Goal: Navigation & Orientation: Understand site structure

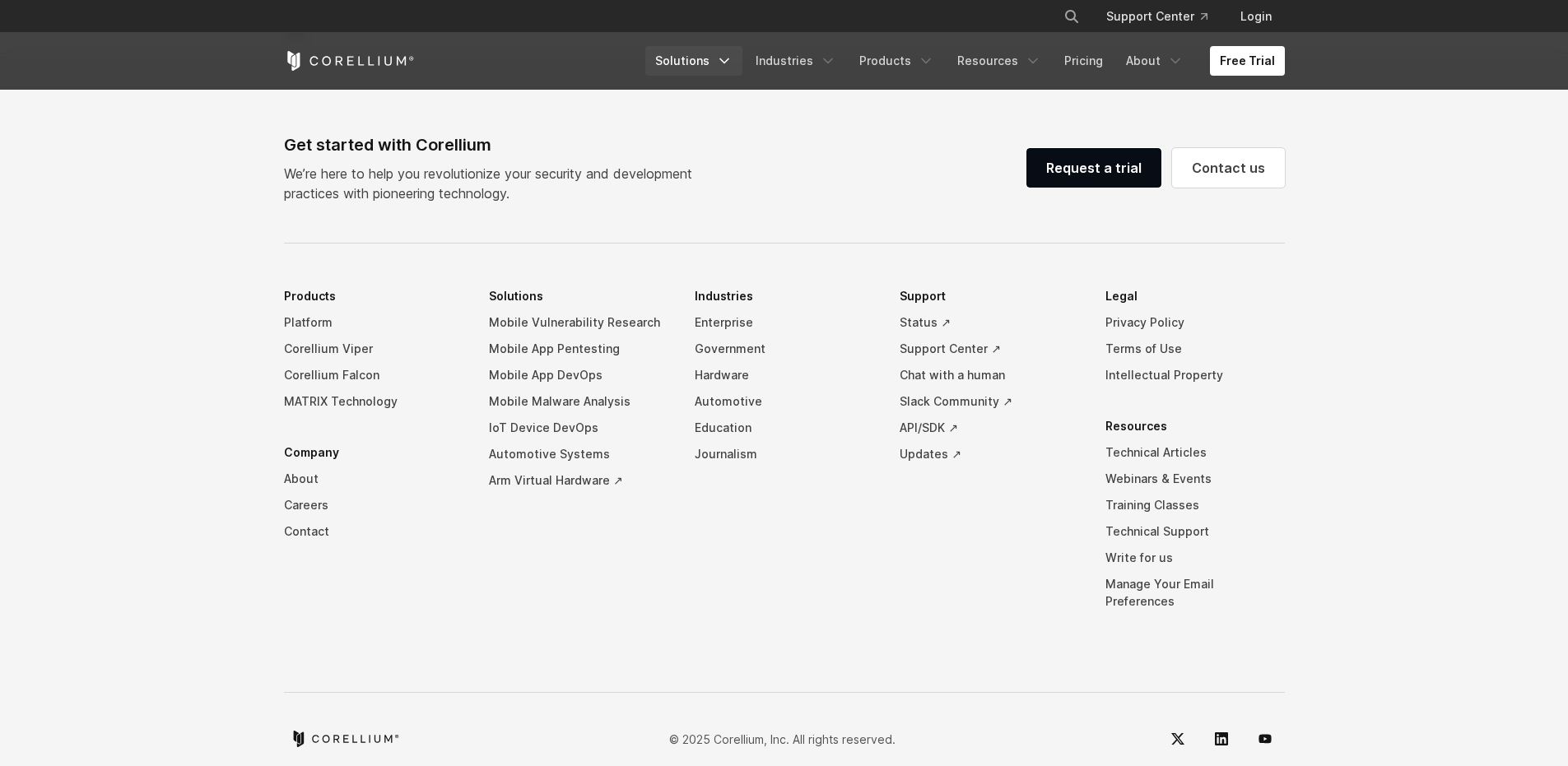
click at [729, 64] on icon "Navigation Menu" at bounding box center [724, 61] width 16 height 16
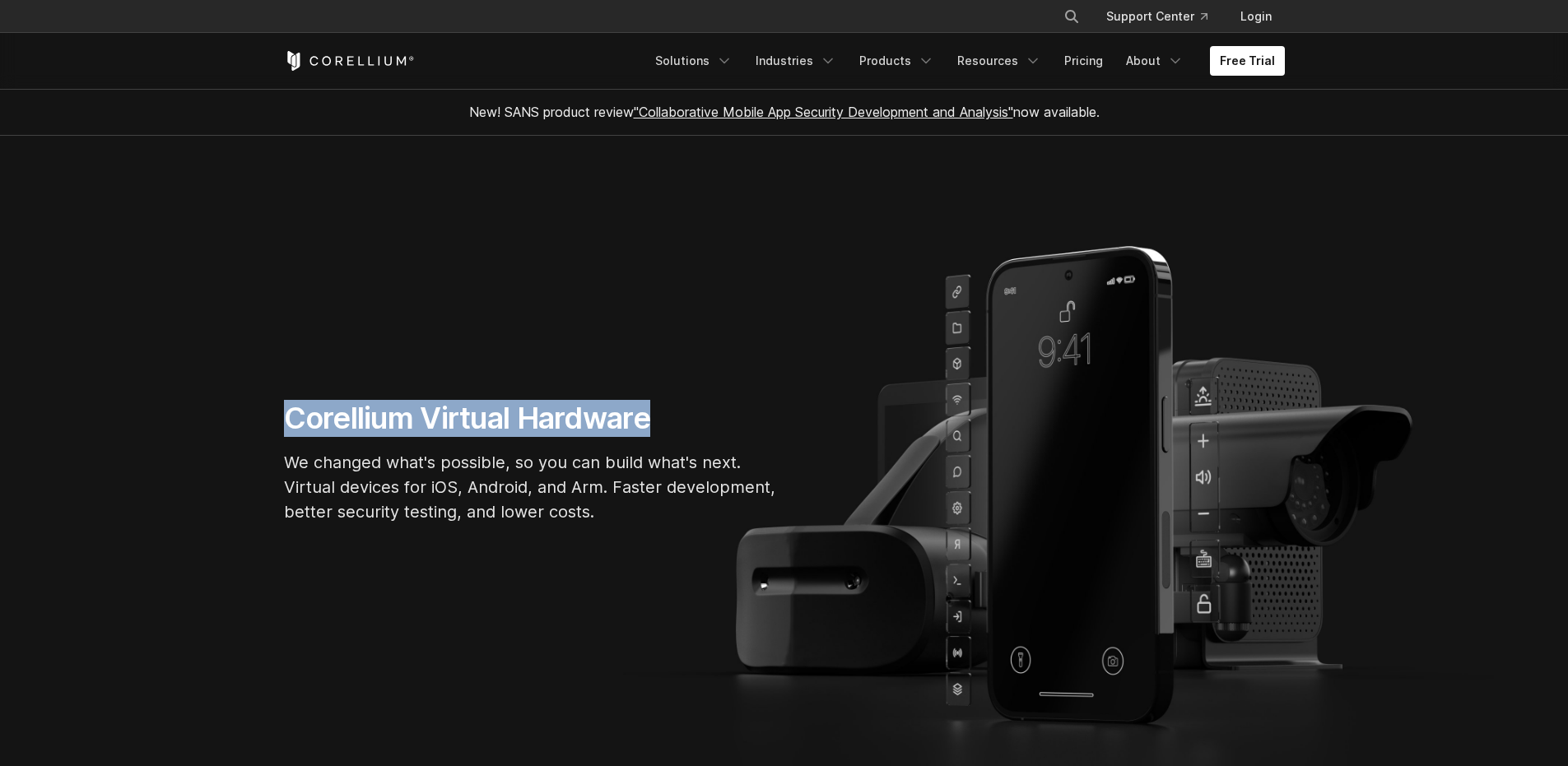
click at [293, 398] on section "Corellium Virtual Hardware We changed what's possible, so you can build what's …" at bounding box center [784, 469] width 1568 height 667
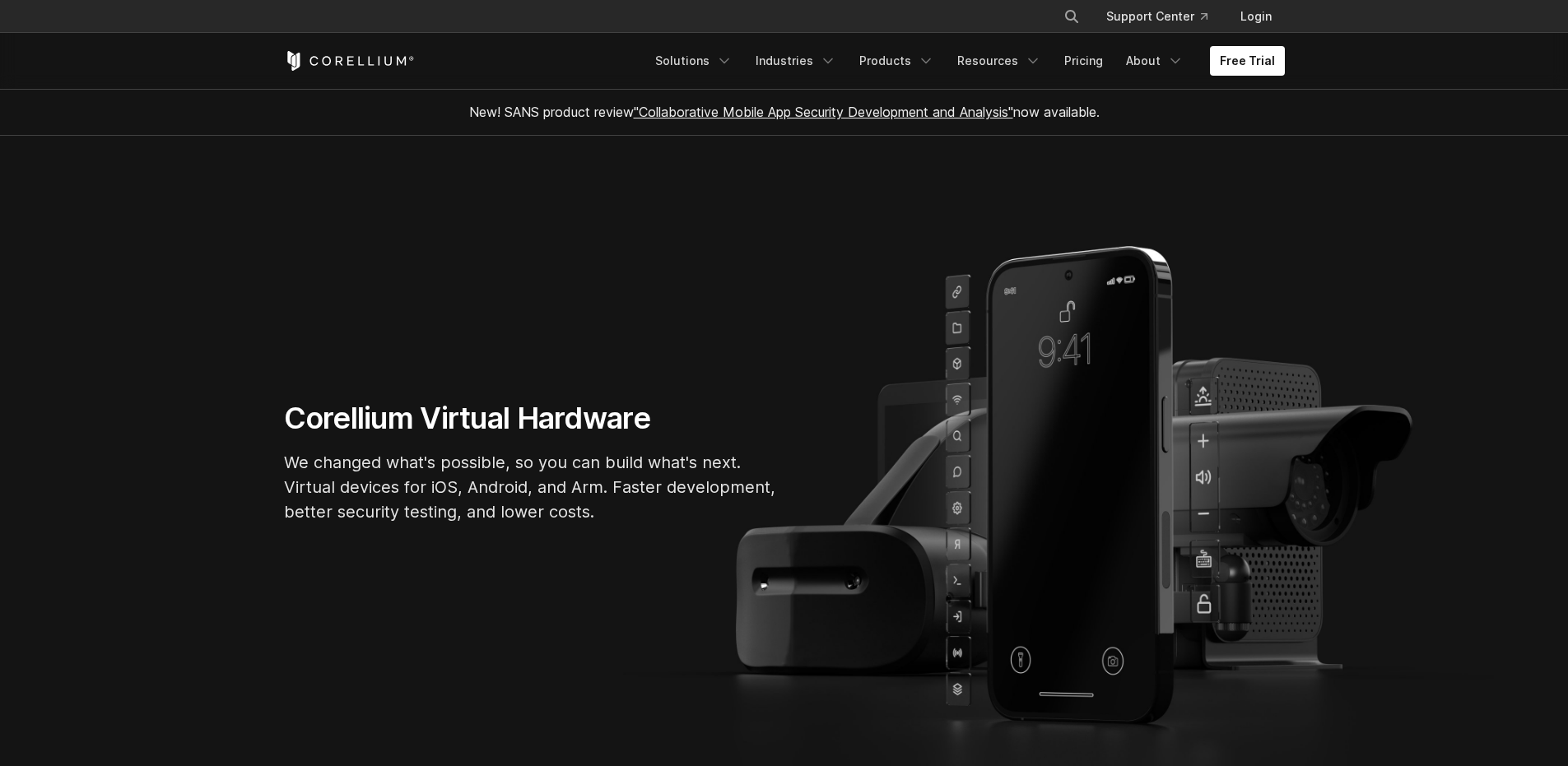
click at [342, 418] on h1 "Corellium Virtual Hardware" at bounding box center [530, 418] width 494 height 37
click at [393, 429] on h1 "Corellium Virtual Hardware" at bounding box center [530, 418] width 494 height 37
click at [392, 429] on h1 "Corellium Virtual Hardware" at bounding box center [530, 418] width 494 height 37
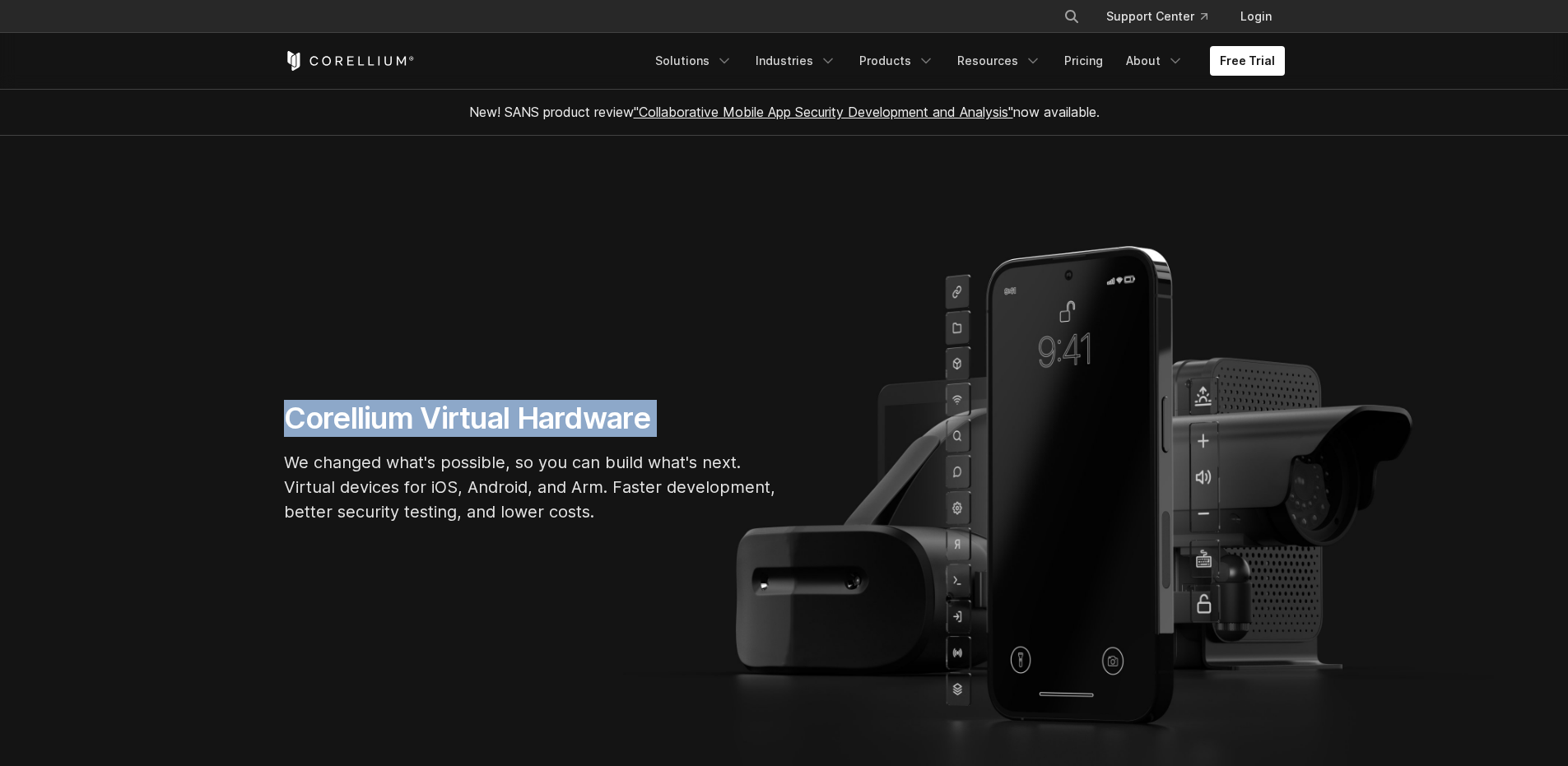
click at [392, 429] on h1 "Corellium Virtual Hardware" at bounding box center [530, 418] width 494 height 37
click at [518, 433] on h1 "Corellium Virtual Hardware" at bounding box center [530, 418] width 494 height 37
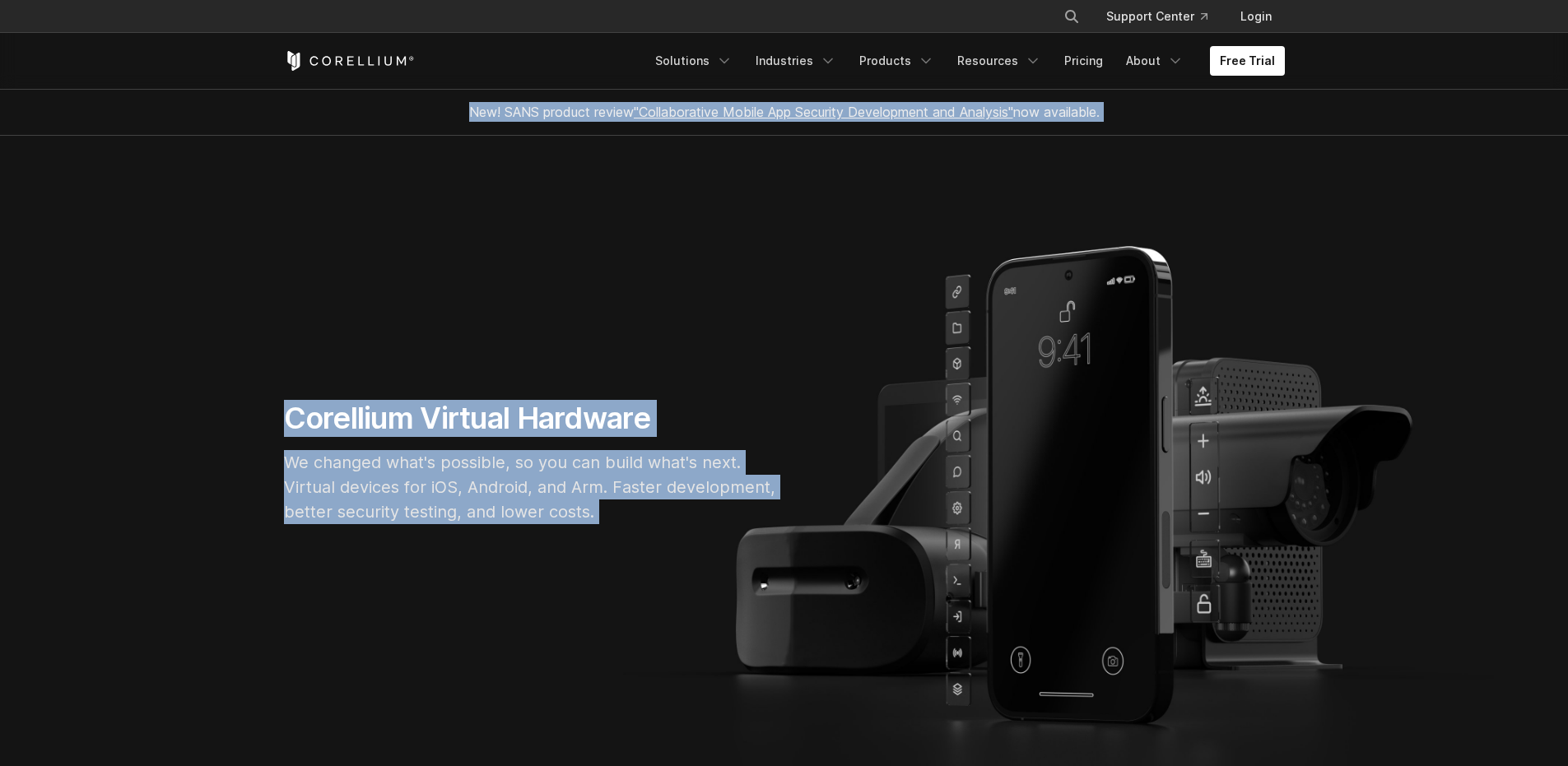
drag, startPoint x: 522, startPoint y: 642, endPoint x: 221, endPoint y: 68, distance: 648.1
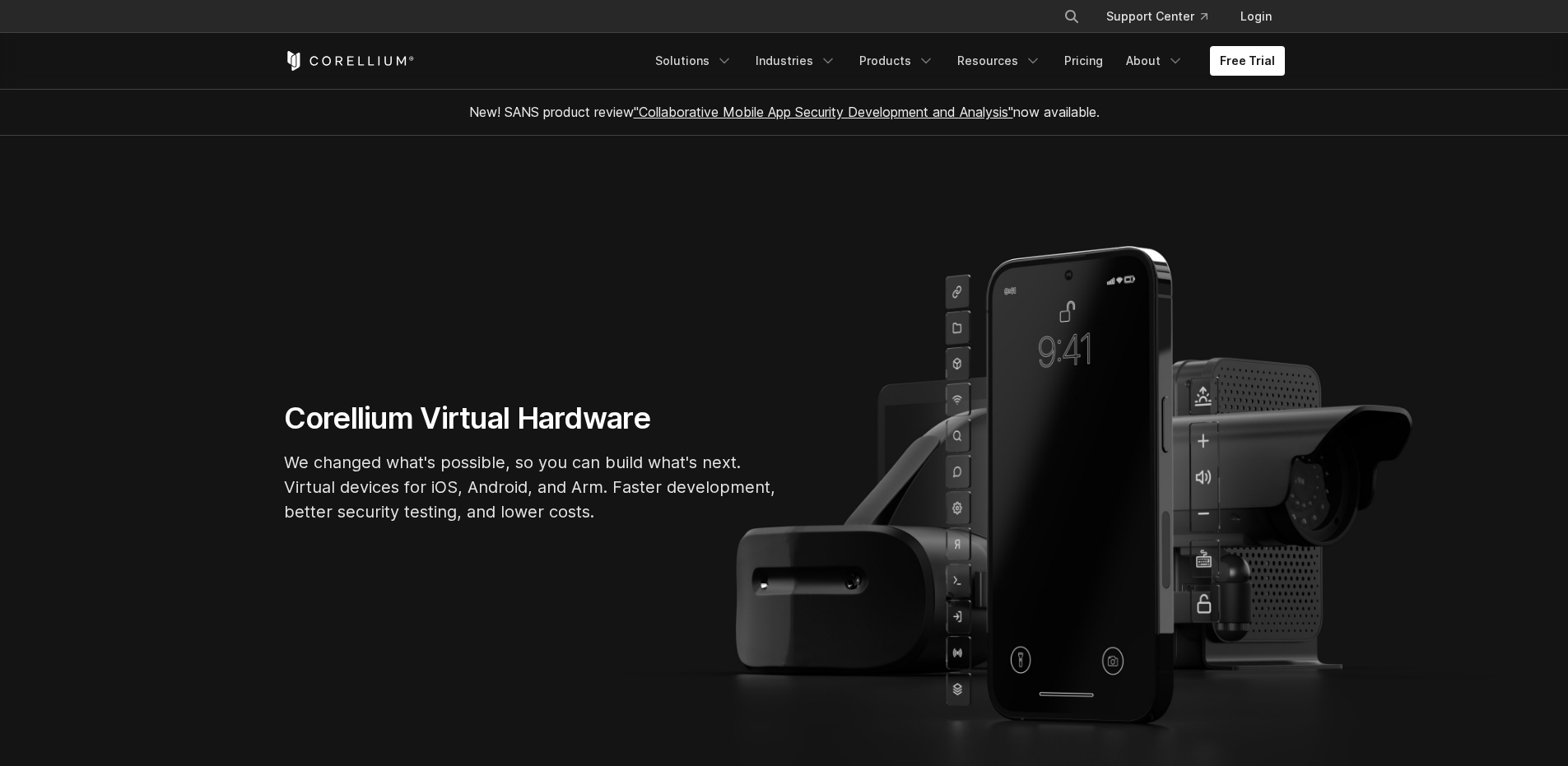
click at [218, 67] on header "× Search our site... Support Center Login" at bounding box center [784, 45] width 1568 height 90
